Goal: Task Accomplishment & Management: Complete application form

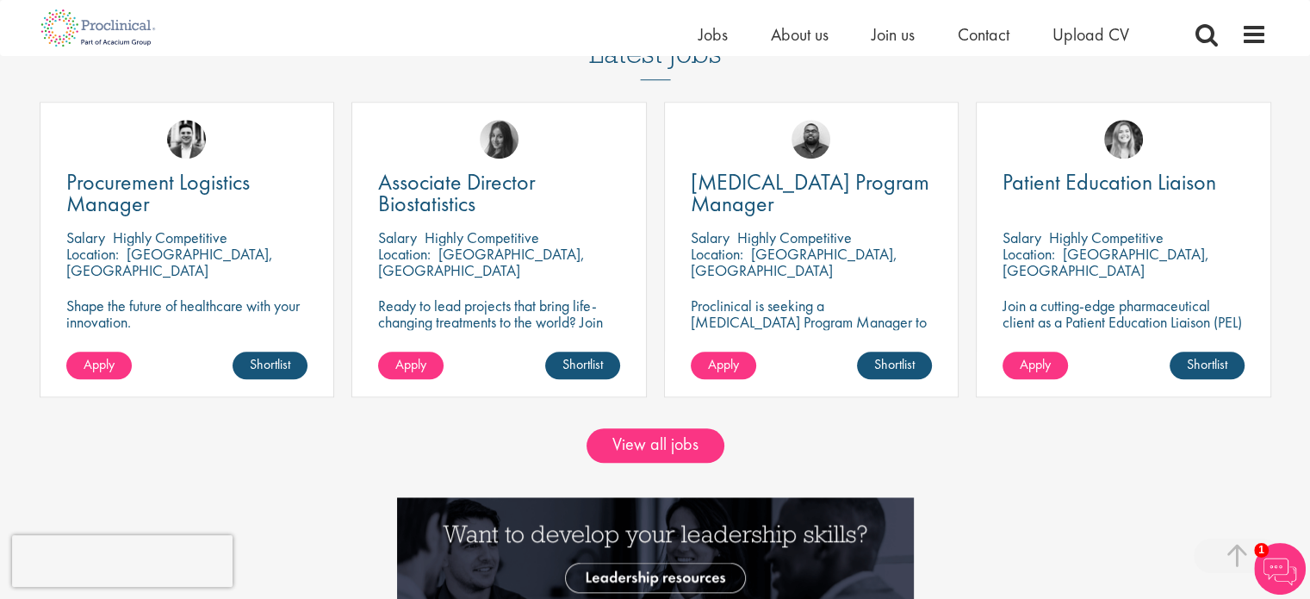
scroll to position [1461, 0]
click at [670, 434] on link "View all jobs" at bounding box center [656, 445] width 138 height 34
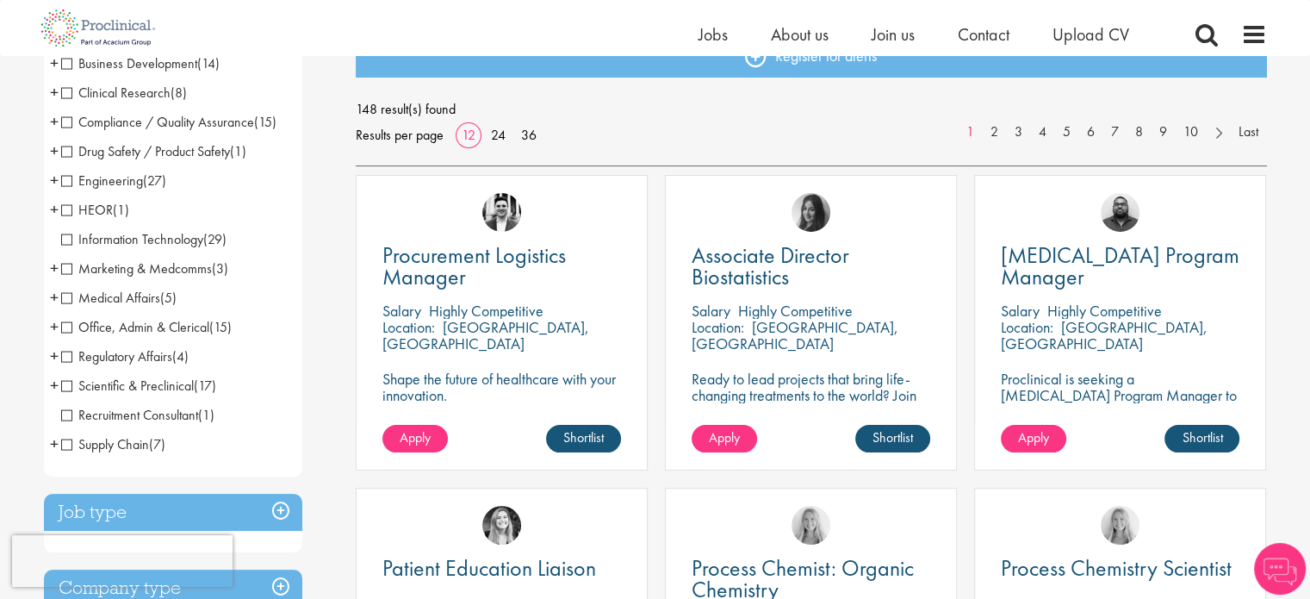
scroll to position [214, 0]
click at [189, 279] on li "Marketing & Medcomms (3) - + Medical Communications (2) Brand & Product (1)" at bounding box center [173, 268] width 258 height 29
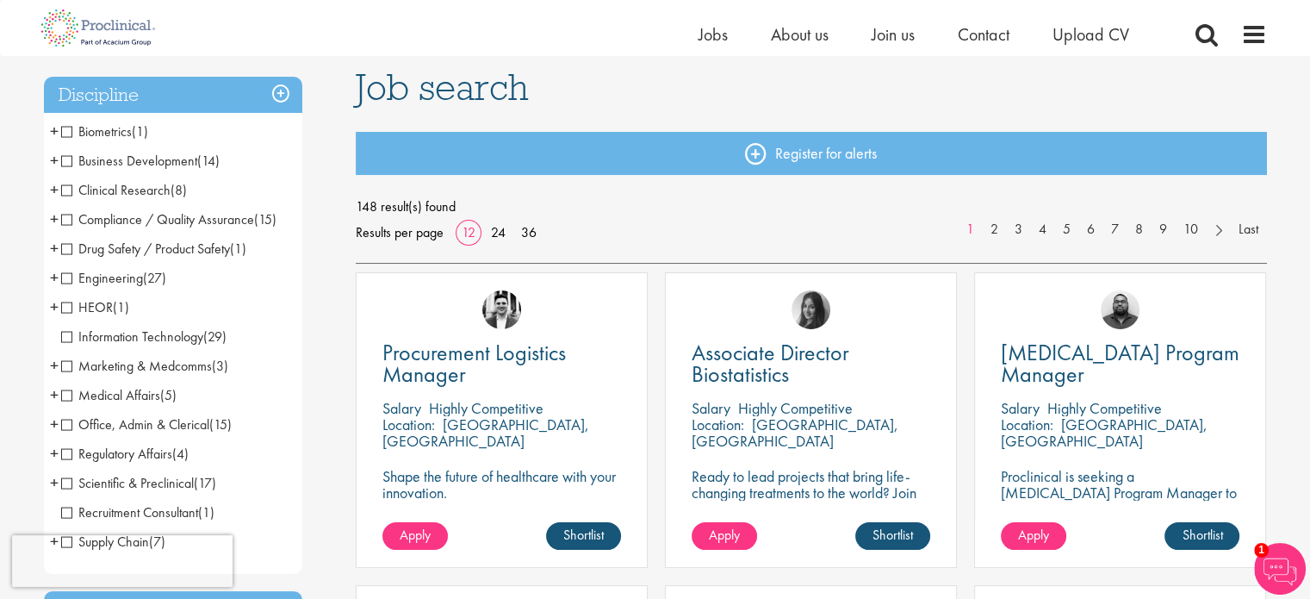
scroll to position [115, 0]
click at [528, 230] on link "36" at bounding box center [529, 233] width 28 height 18
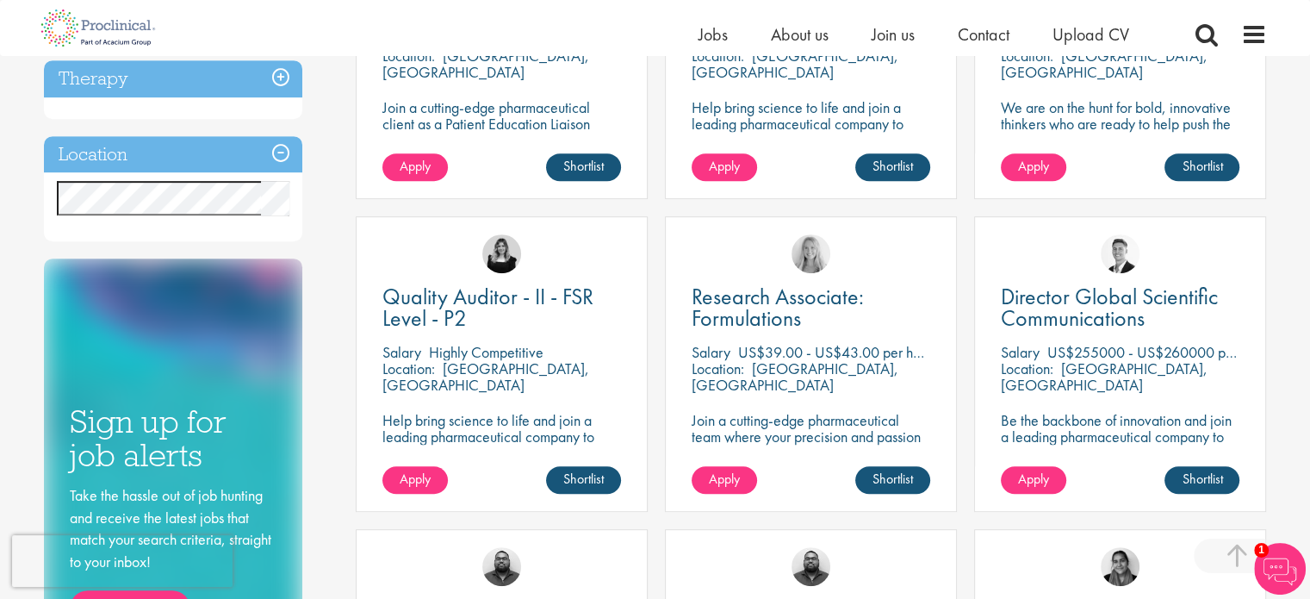
scroll to position [798, 0]
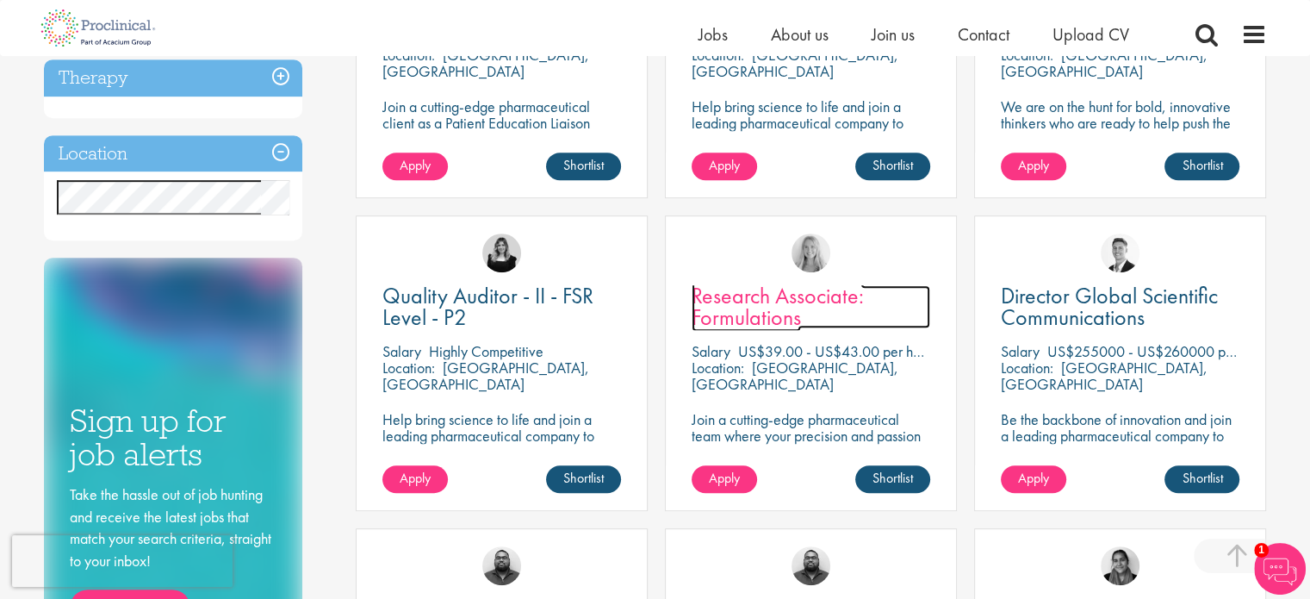
click at [742, 306] on span "Research Associate: Formulations" at bounding box center [778, 306] width 172 height 51
